Goal: Task Accomplishment & Management: Manage account settings

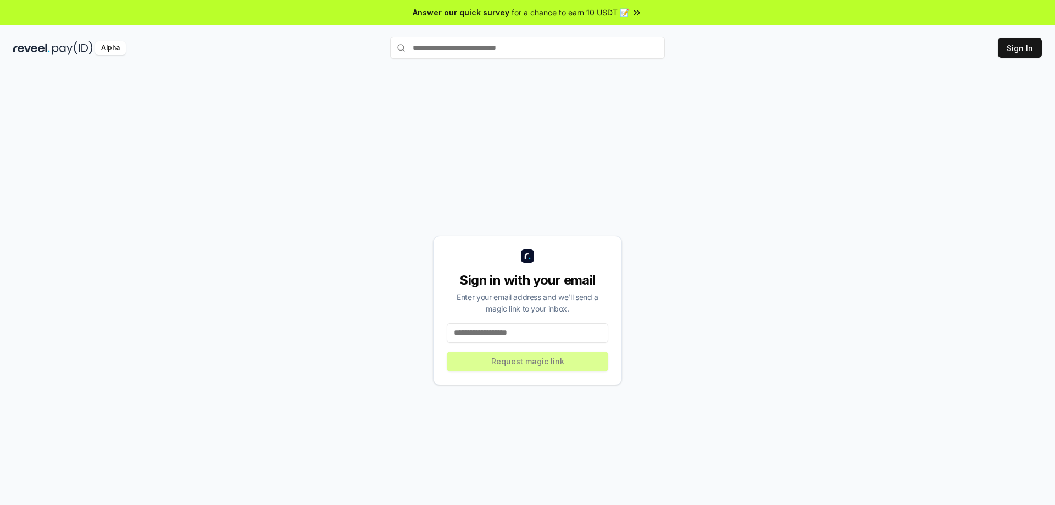
click at [548, 329] on input at bounding box center [528, 333] width 162 height 20
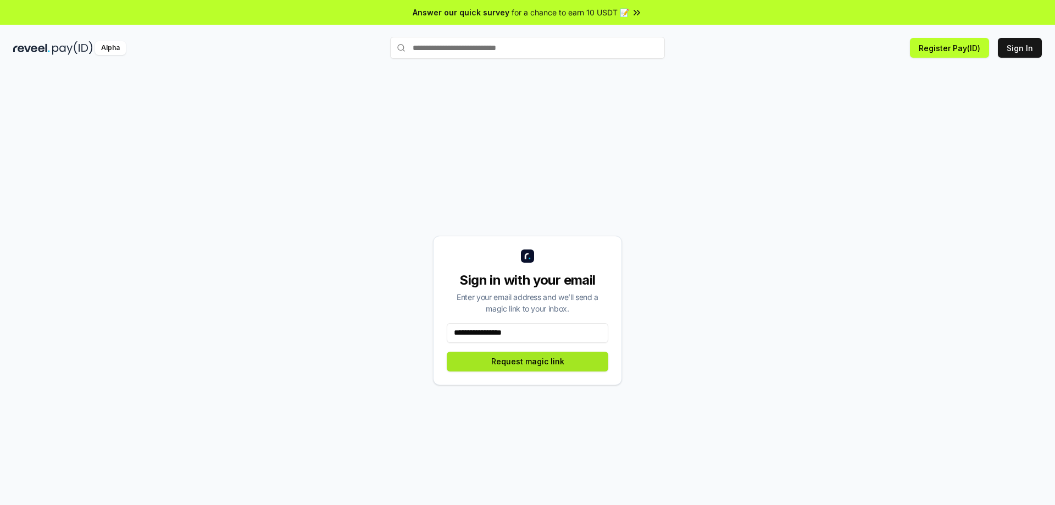
type input "**********"
click at [560, 366] on button "Request magic link" at bounding box center [528, 362] width 162 height 20
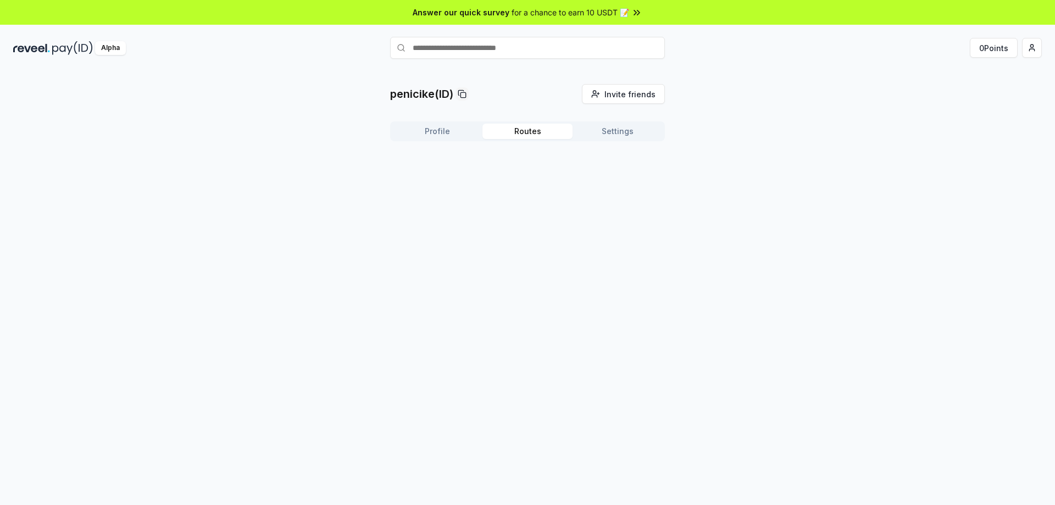
click at [536, 136] on button "Routes" at bounding box center [528, 131] width 90 height 15
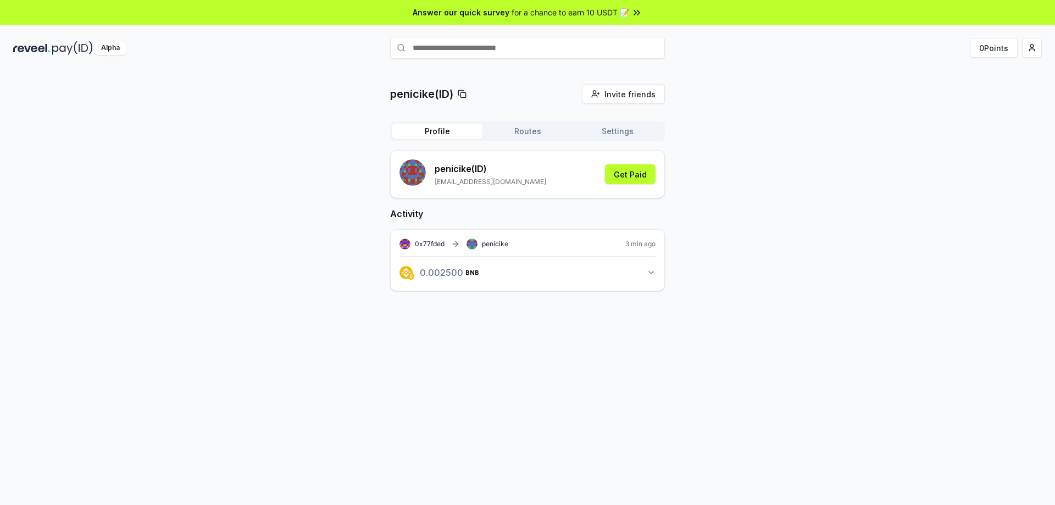
click at [453, 129] on button "Profile" at bounding box center [437, 131] width 90 height 15
click at [989, 52] on button "0 Points" at bounding box center [994, 48] width 48 height 20
click at [26, 48] on img at bounding box center [31, 48] width 37 height 14
click at [538, 246] on div at bounding box center [527, 256] width 26 height 26
click at [515, 138] on button "Routes" at bounding box center [528, 131] width 90 height 15
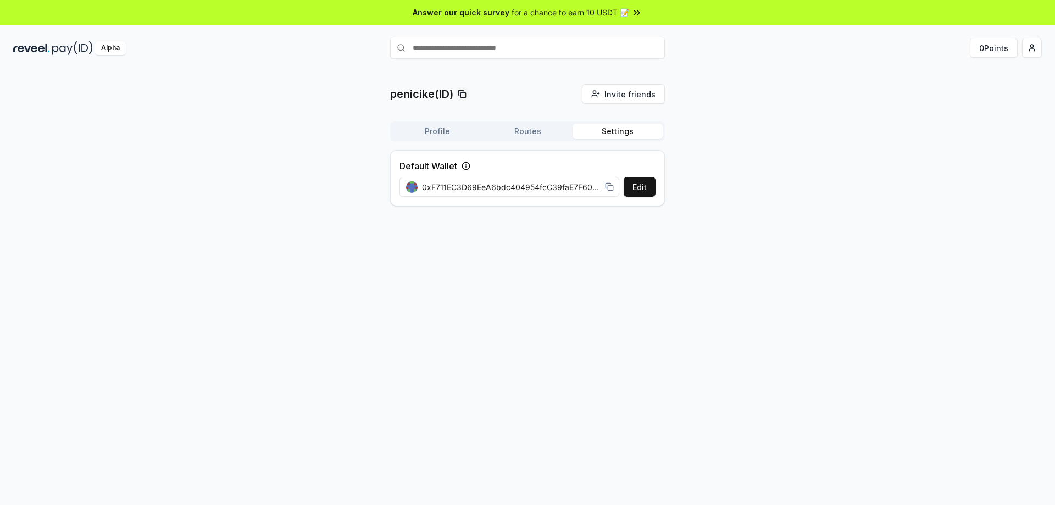
click at [609, 134] on button "Settings" at bounding box center [618, 131] width 90 height 15
click at [568, 134] on button "Routes" at bounding box center [528, 131] width 90 height 15
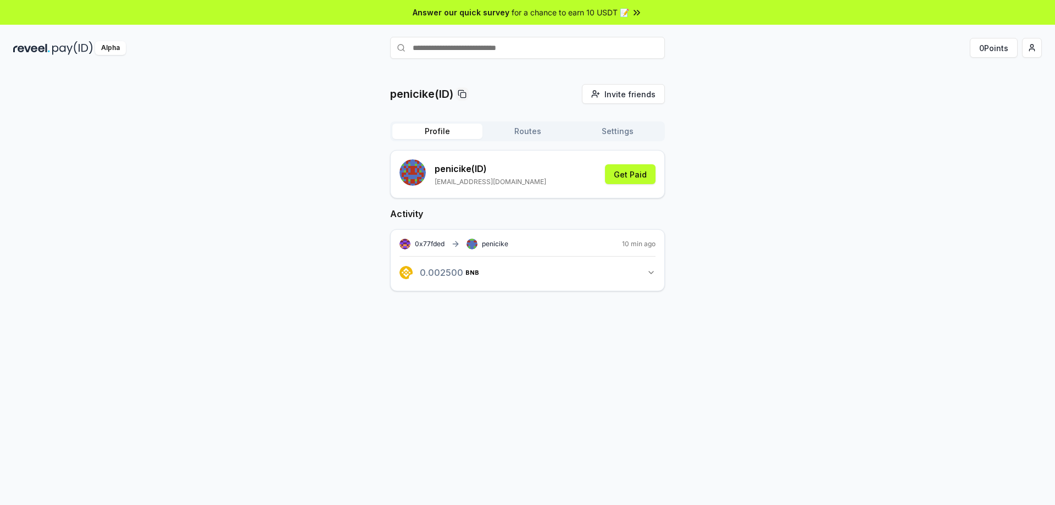
click at [437, 134] on button "Profile" at bounding box center [437, 131] width 90 height 15
click at [1025, 49] on html "Answer our quick survey for a chance to earn 10 USDT 📝 Alpha 0 Points penicike(…" at bounding box center [527, 252] width 1055 height 505
click at [989, 93] on div "View Profile" at bounding box center [980, 95] width 122 height 18
click at [1040, 51] on html "Answer our quick survey for a chance to earn 10 USDT 📝 Alpha 0 Points penicike(…" at bounding box center [527, 252] width 1055 height 505
click at [969, 112] on div "Connect Wallet" at bounding box center [980, 113] width 122 height 18
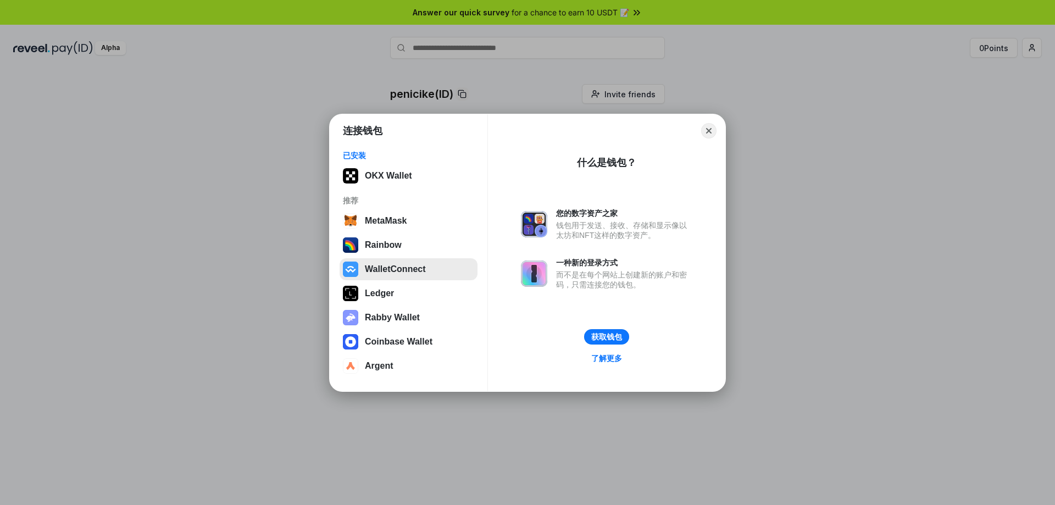
click at [398, 270] on button "WalletConnect" at bounding box center [409, 269] width 138 height 22
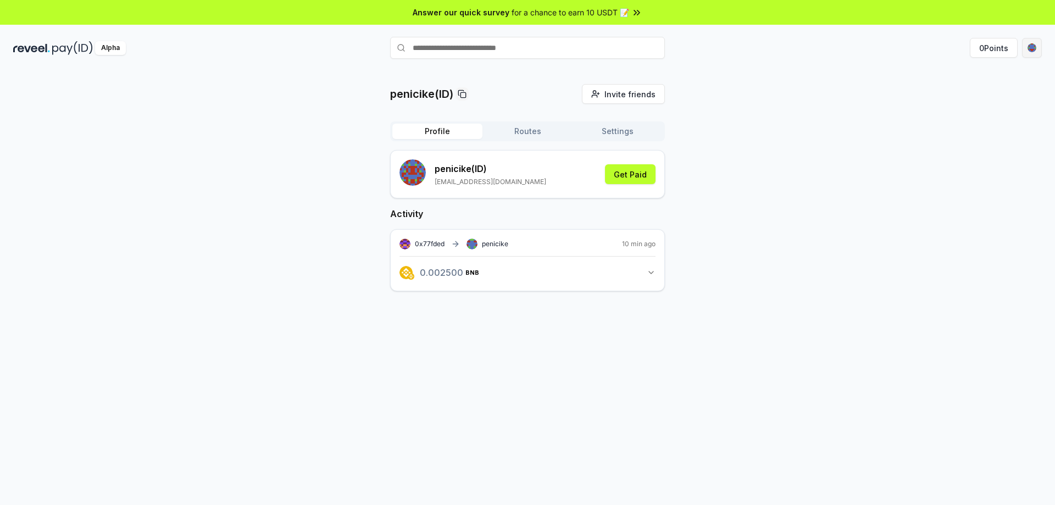
click at [1029, 48] on html "Answer our quick survey for a chance to earn 10 USDT 📝 Alpha 0 Points penicike(…" at bounding box center [527, 252] width 1055 height 505
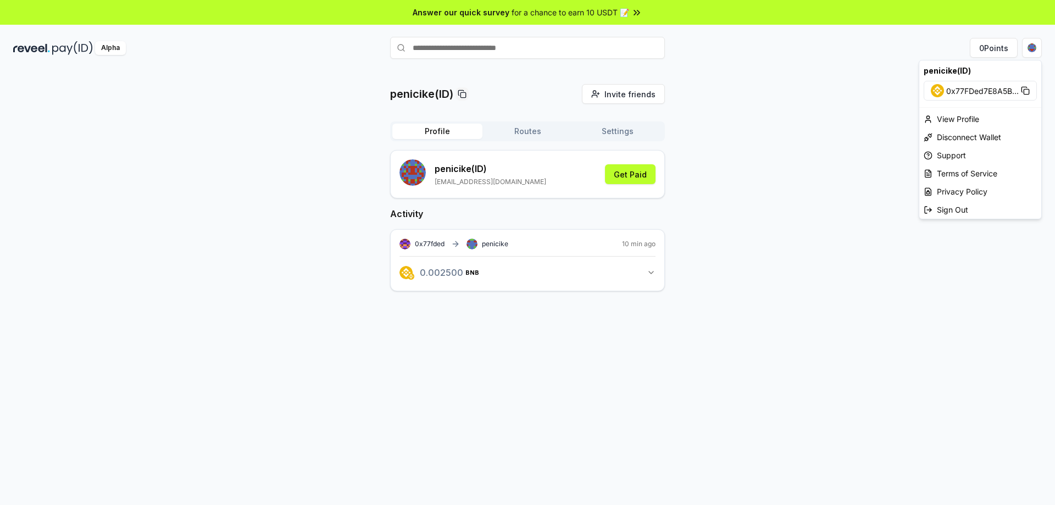
click at [808, 134] on html "Answer our quick survey for a chance to earn 10 USDT 📝 Alpha 0 Points penicike(…" at bounding box center [527, 252] width 1055 height 505
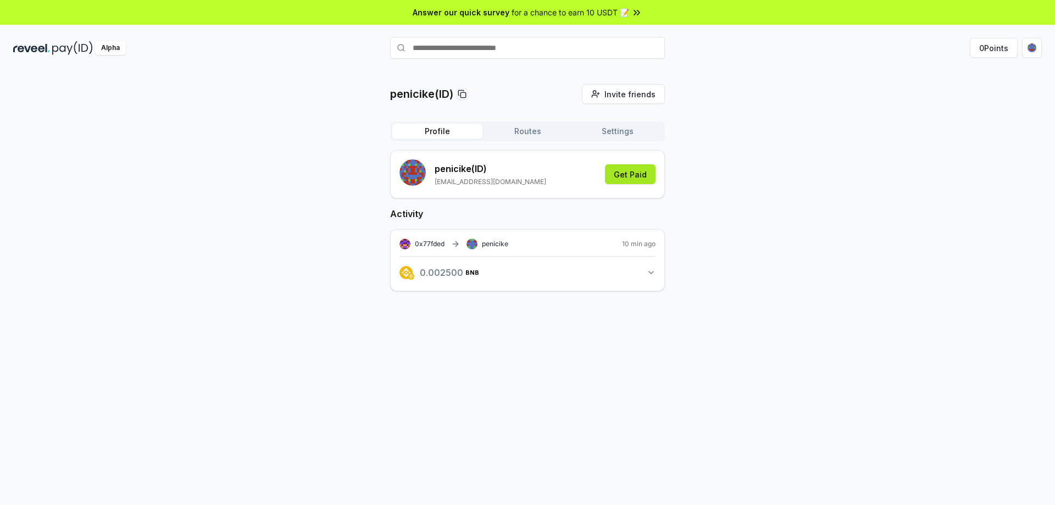
click at [627, 178] on button "Get Paid" at bounding box center [630, 174] width 51 height 20
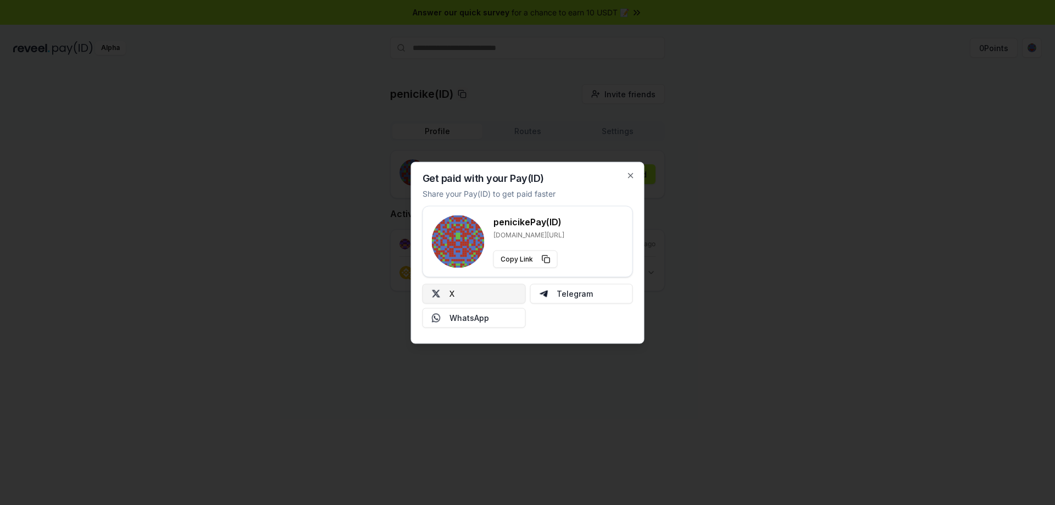
click at [489, 290] on button "X" at bounding box center [474, 294] width 103 height 20
click at [632, 174] on icon "button" at bounding box center [631, 175] width 4 height 4
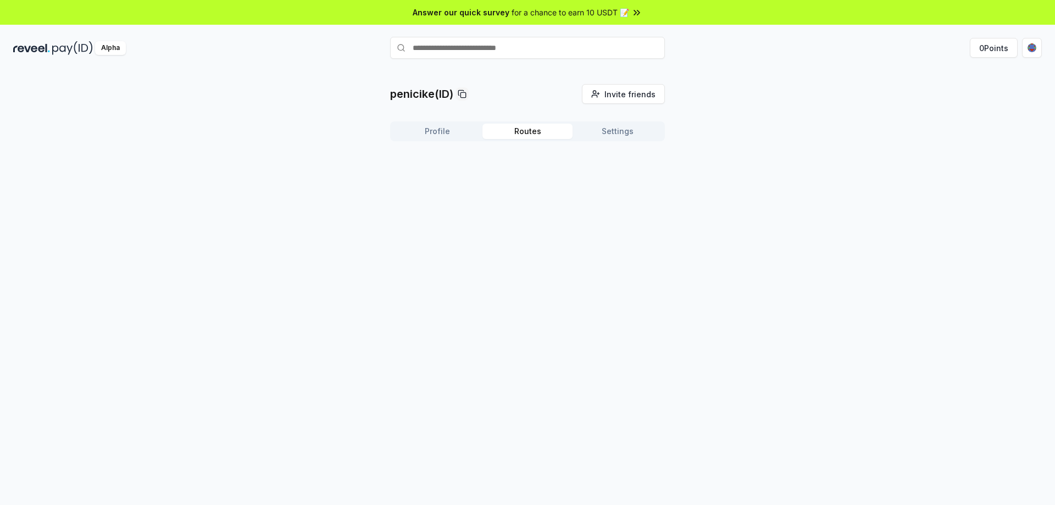
click at [526, 138] on button "Routes" at bounding box center [528, 131] width 90 height 15
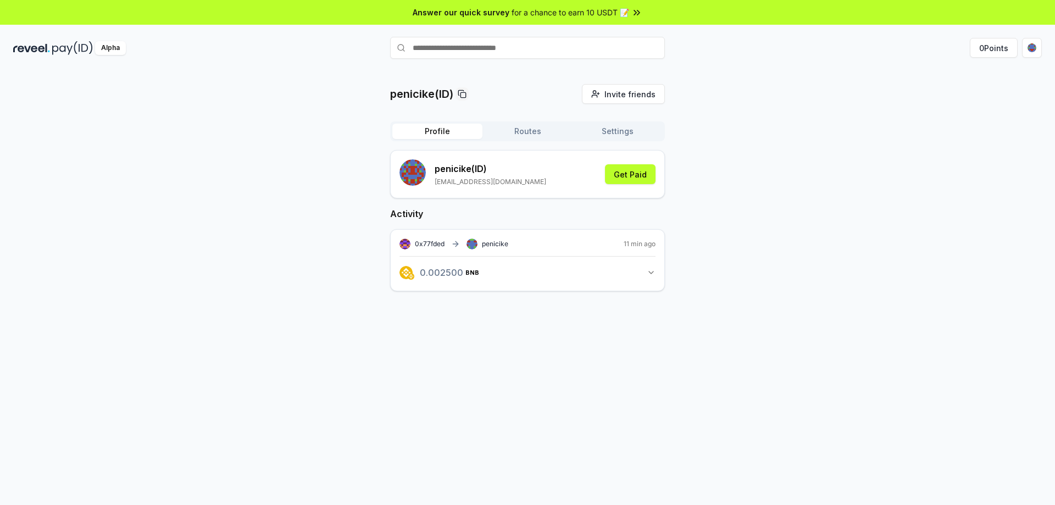
click at [452, 128] on button "Profile" at bounding box center [437, 131] width 90 height 15
